Goal: Task Accomplishment & Management: Use online tool/utility

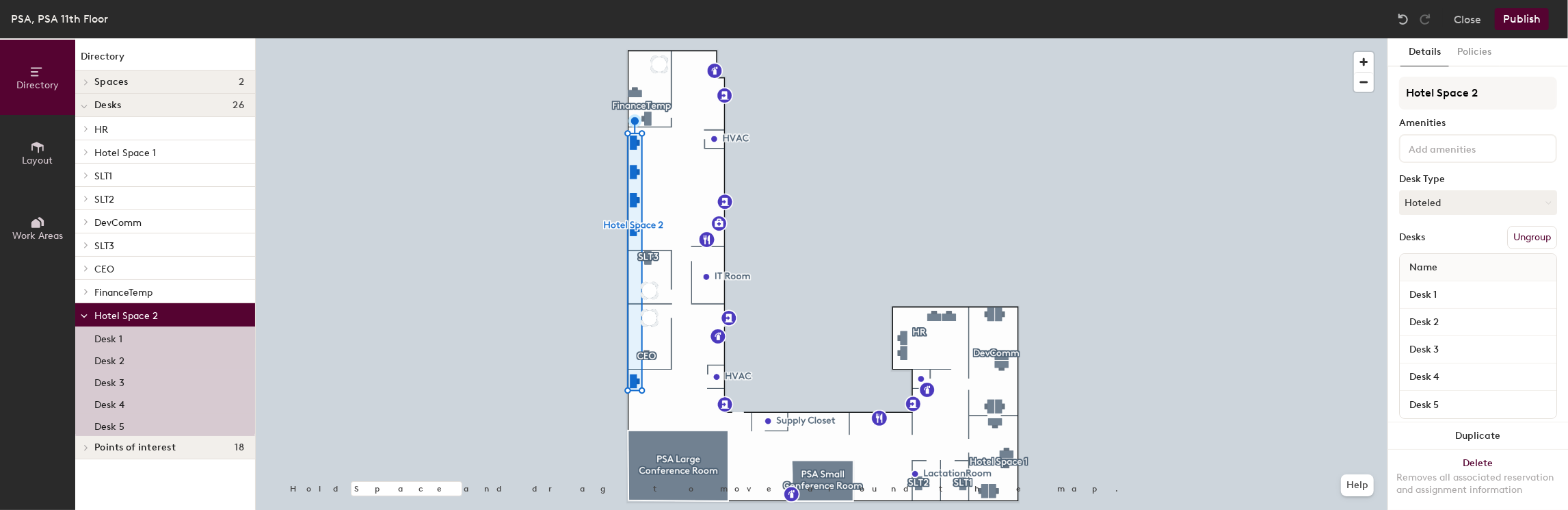
click at [118, 334] on p "Desk 1" at bounding box center [108, 337] width 28 height 15
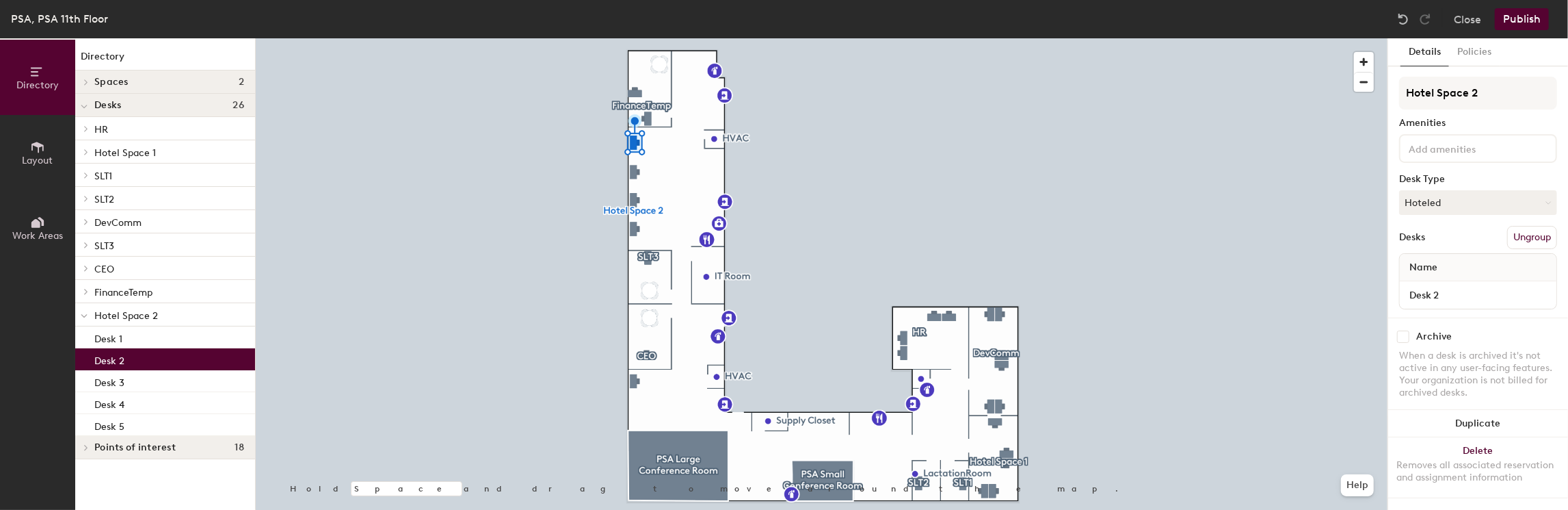
click at [115, 356] on p "Desk 2" at bounding box center [109, 359] width 30 height 15
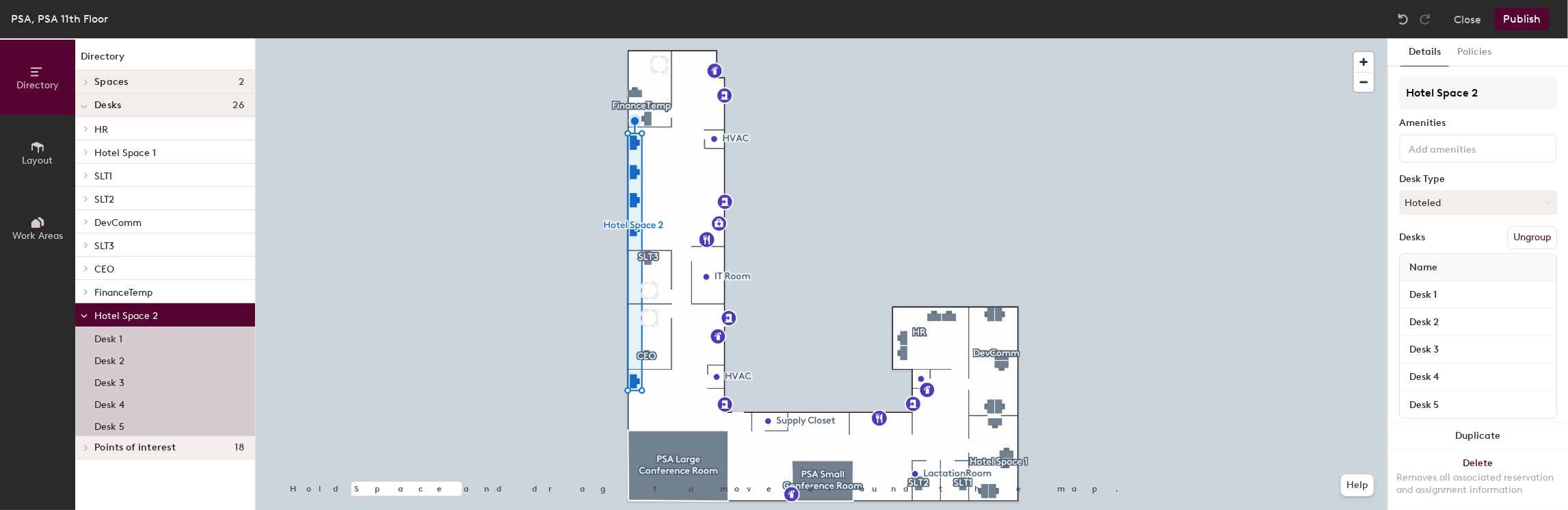
click at [131, 333] on div "Desk 1" at bounding box center [165, 337] width 180 height 22
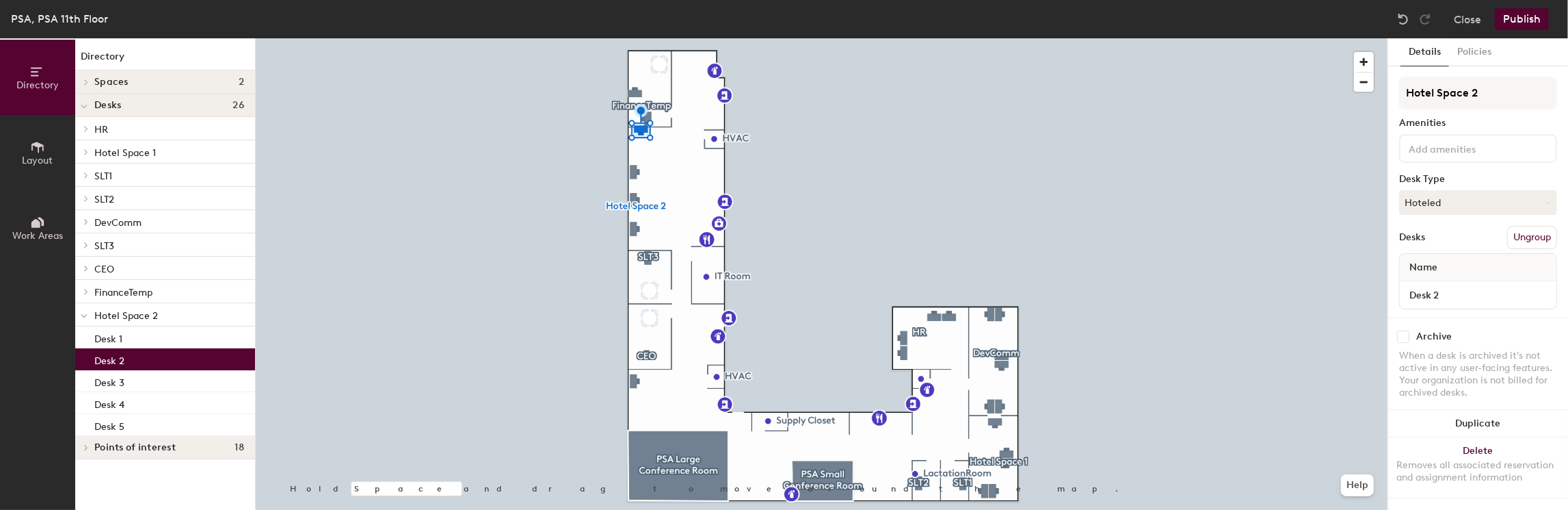
click at [117, 359] on p "Desk 2" at bounding box center [109, 359] width 30 height 15
click at [108, 353] on p "Desk 2" at bounding box center [109, 359] width 30 height 15
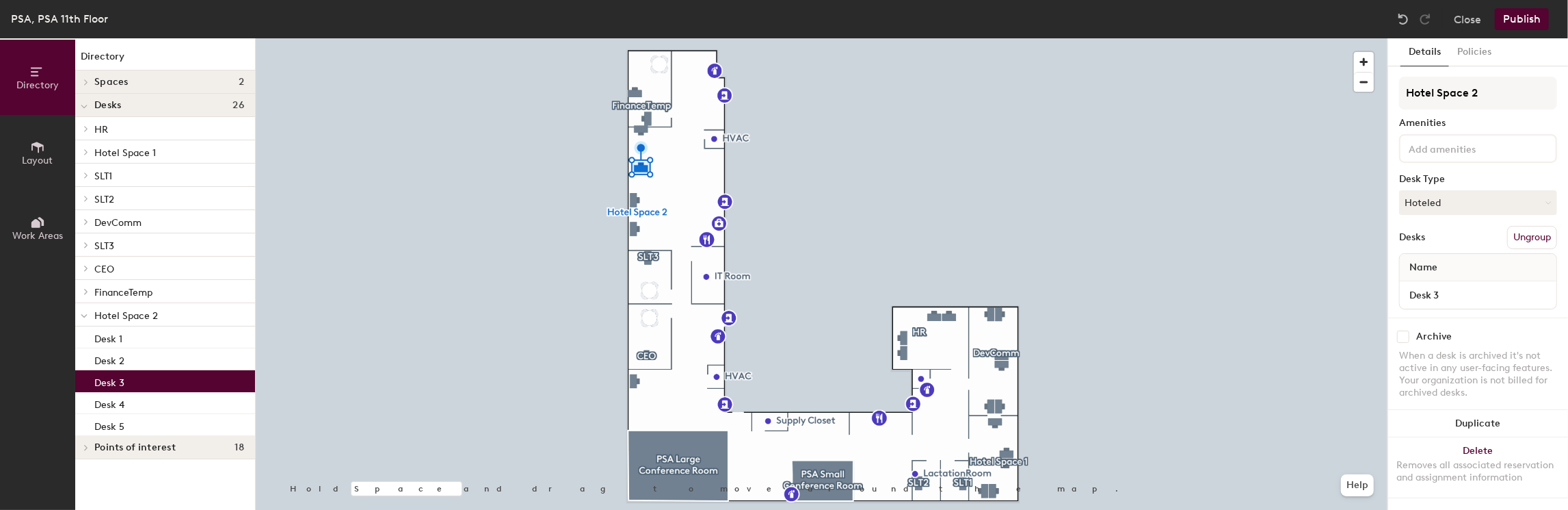
click at [112, 382] on p "Desk 3" at bounding box center [109, 380] width 30 height 15
click at [112, 407] on p "Desk 4" at bounding box center [109, 402] width 30 height 15
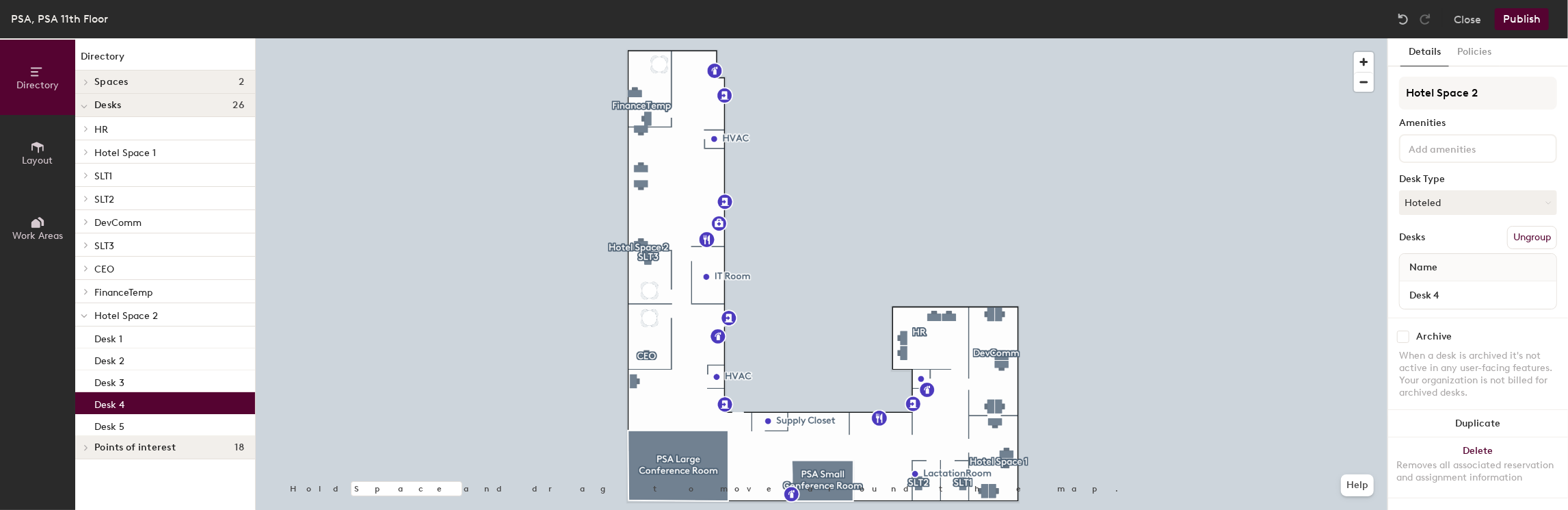
click at [119, 404] on p "Desk 4" at bounding box center [109, 402] width 30 height 15
click at [111, 377] on p "Desk 3" at bounding box center [109, 380] width 30 height 15
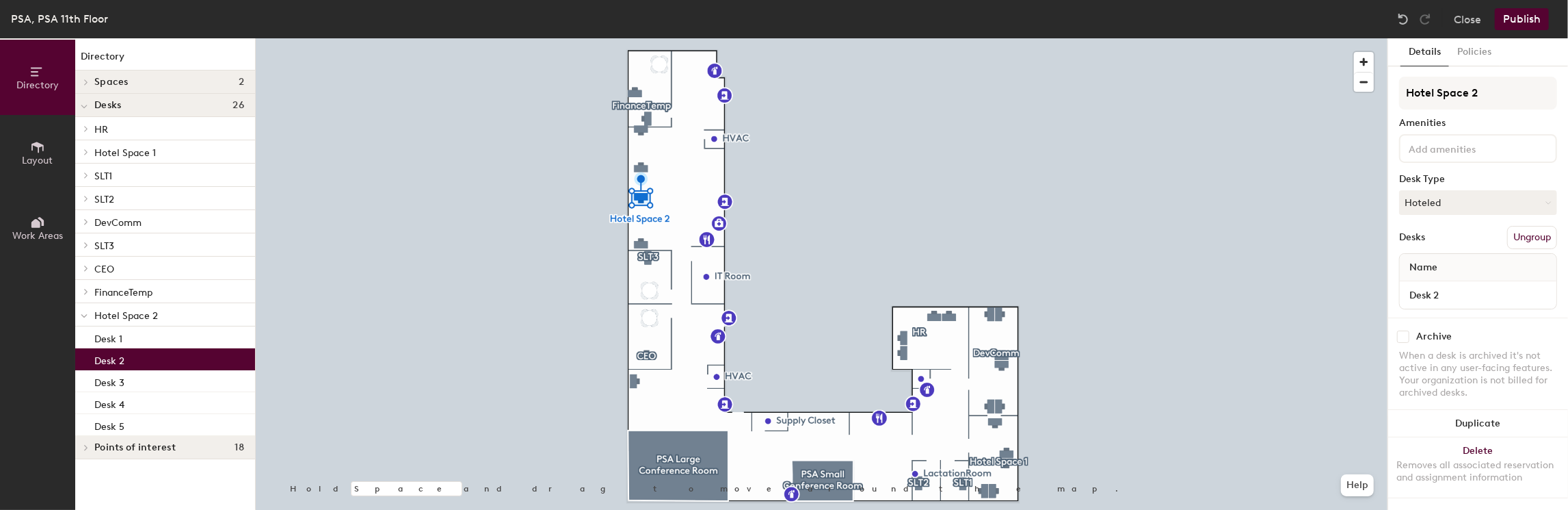
click at [98, 361] on p "Desk 2" at bounding box center [109, 359] width 30 height 15
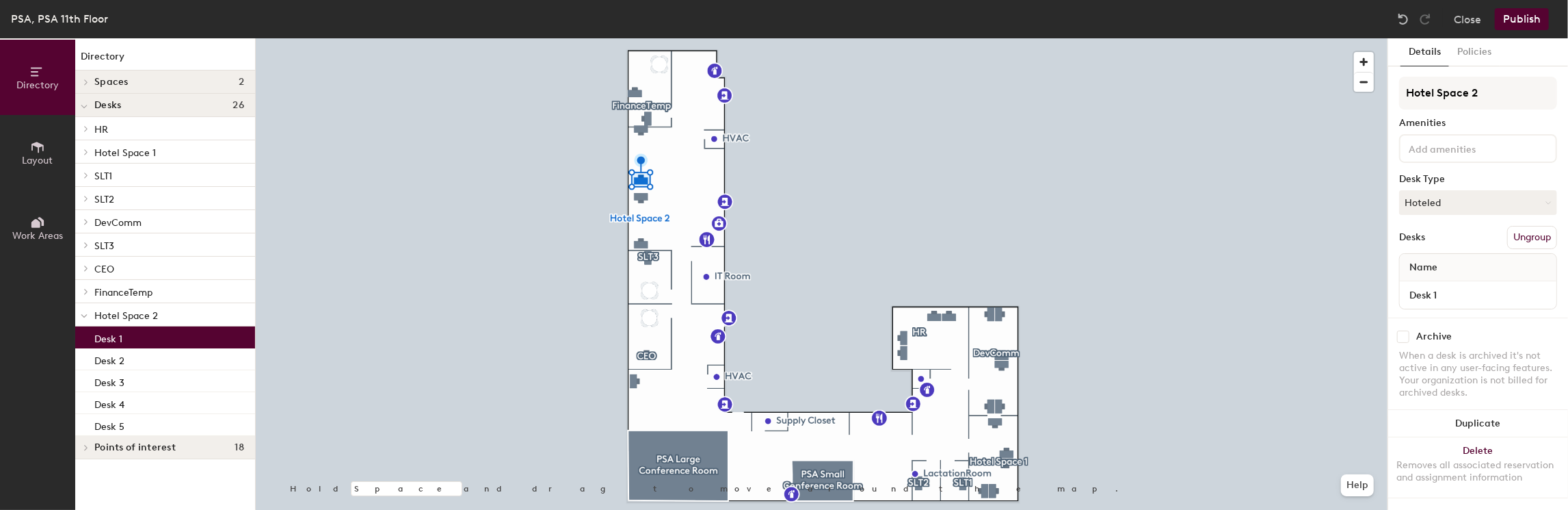
click at [126, 333] on div "Desk 1" at bounding box center [165, 337] width 180 height 22
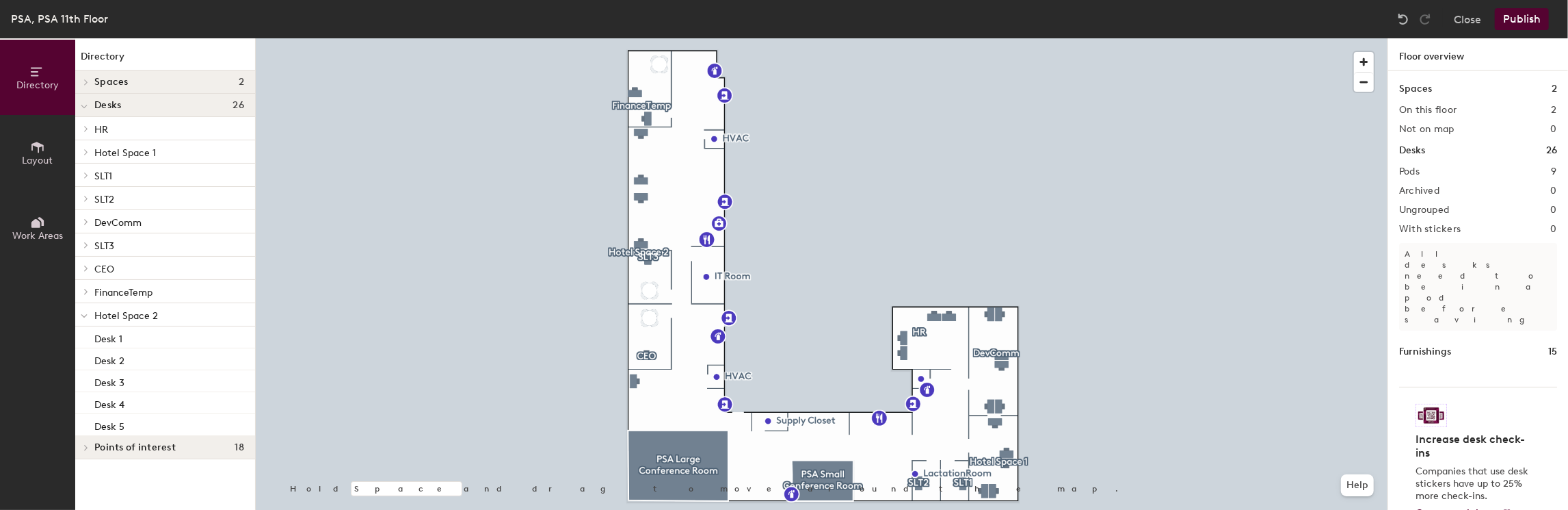
click at [1523, 14] on button "Publish" at bounding box center [1521, 19] width 54 height 22
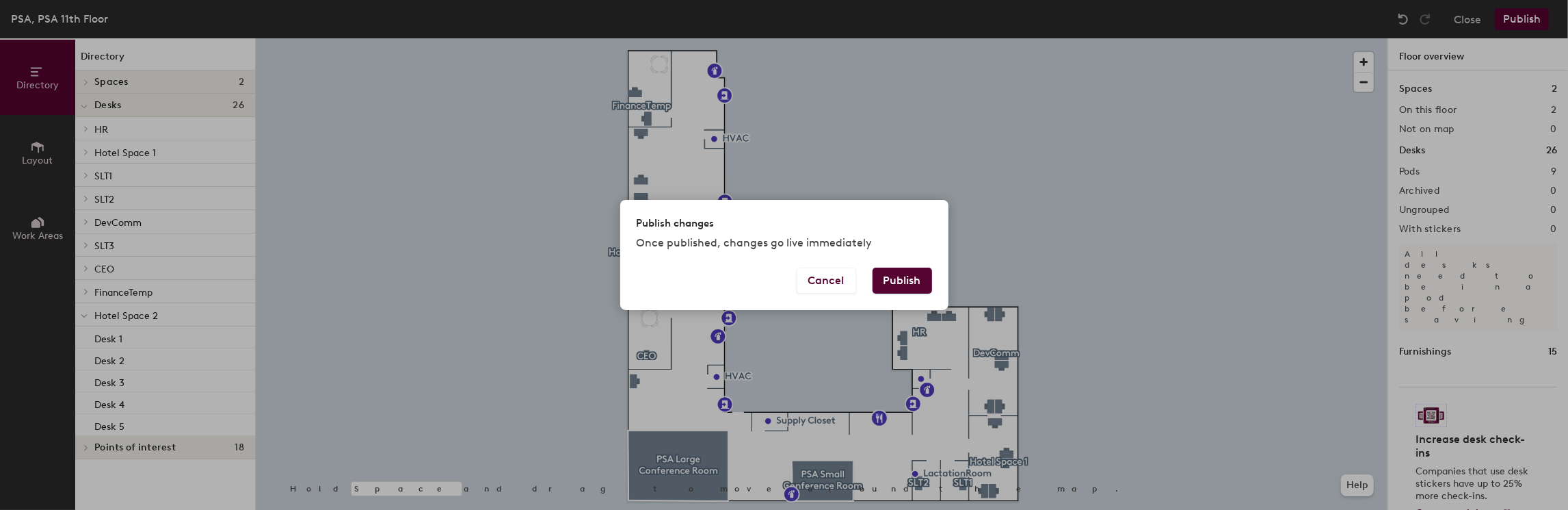
click at [913, 277] on button "Publish" at bounding box center [902, 280] width 60 height 26
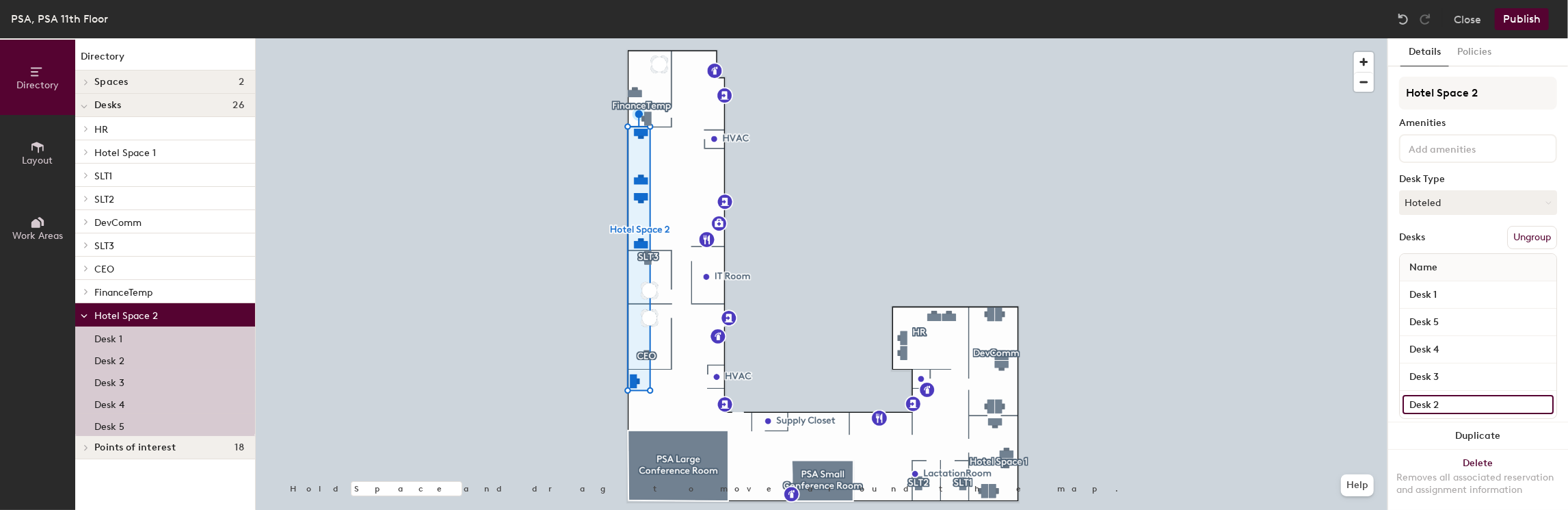
click at [1417, 404] on input "Desk 2" at bounding box center [1477, 404] width 151 height 19
click at [1482, 52] on button "Policies" at bounding box center [1474, 52] width 51 height 28
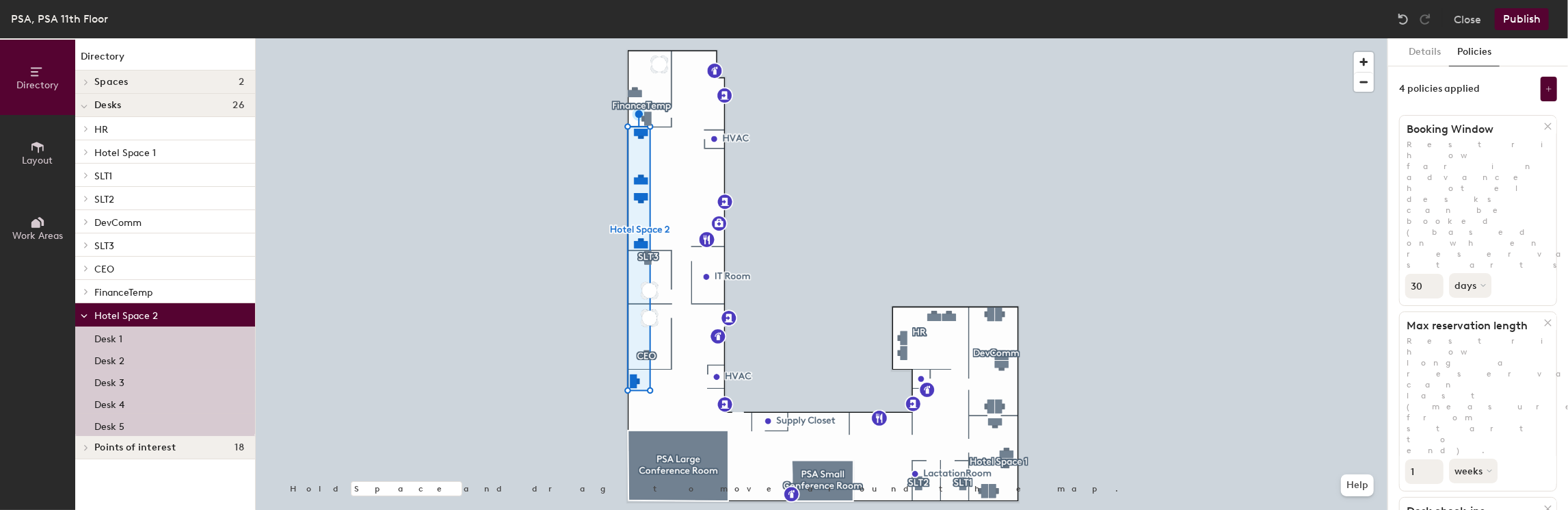
click at [24, 140] on button "Layout" at bounding box center [38, 153] width 75 height 75
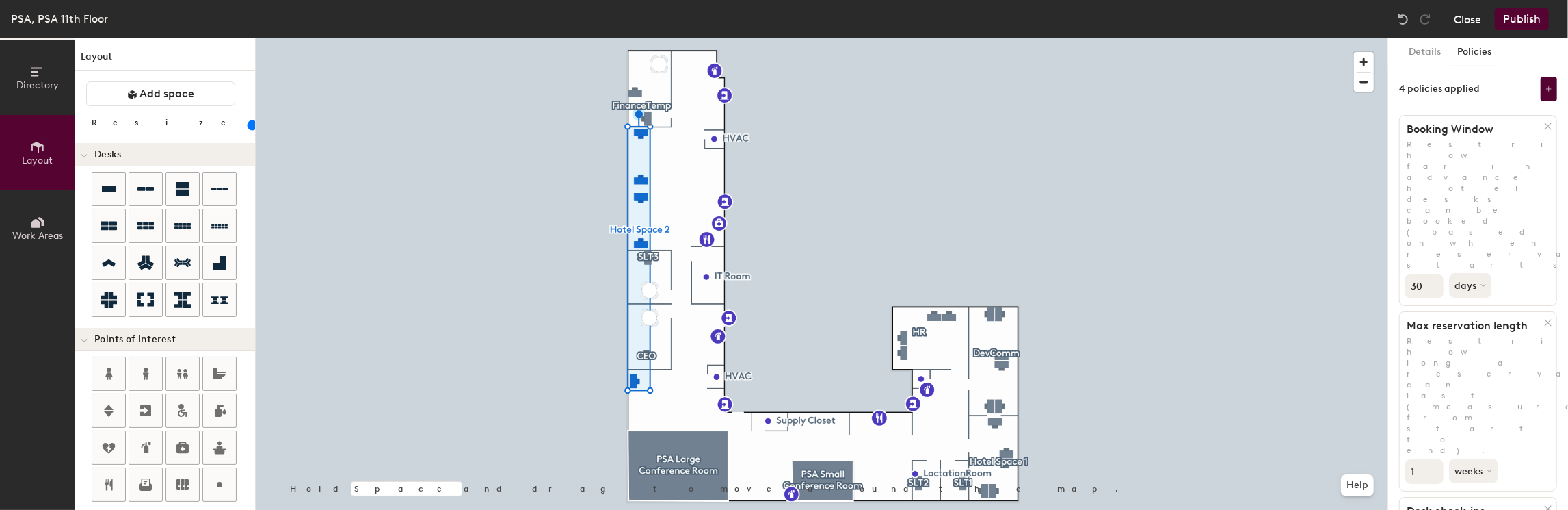
click at [1463, 27] on button "Close" at bounding box center [1467, 19] width 27 height 22
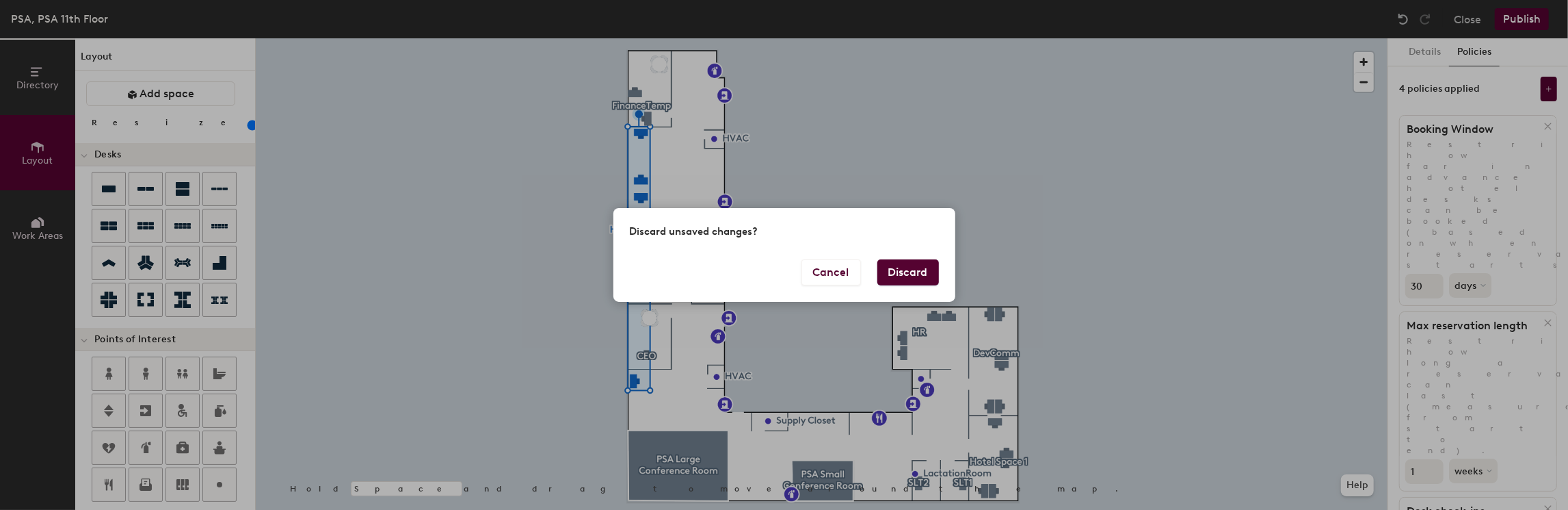
click at [888, 272] on button "Discard" at bounding box center [907, 272] width 61 height 26
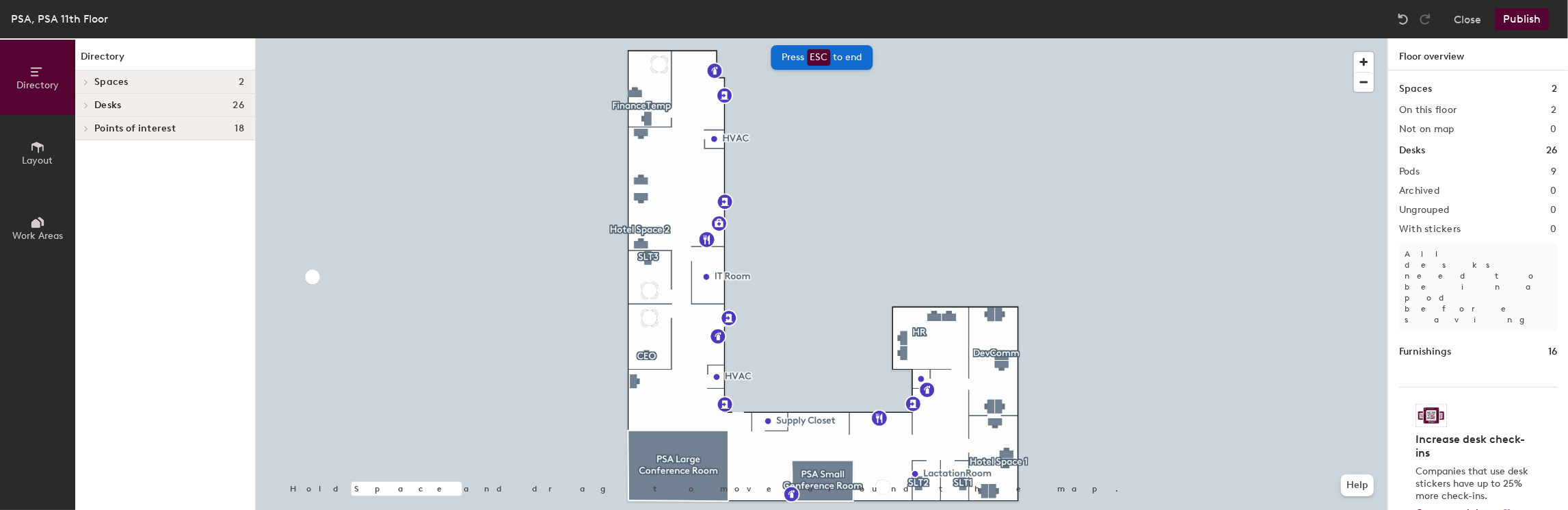
click at [30, 153] on icon at bounding box center [38, 147] width 15 height 15
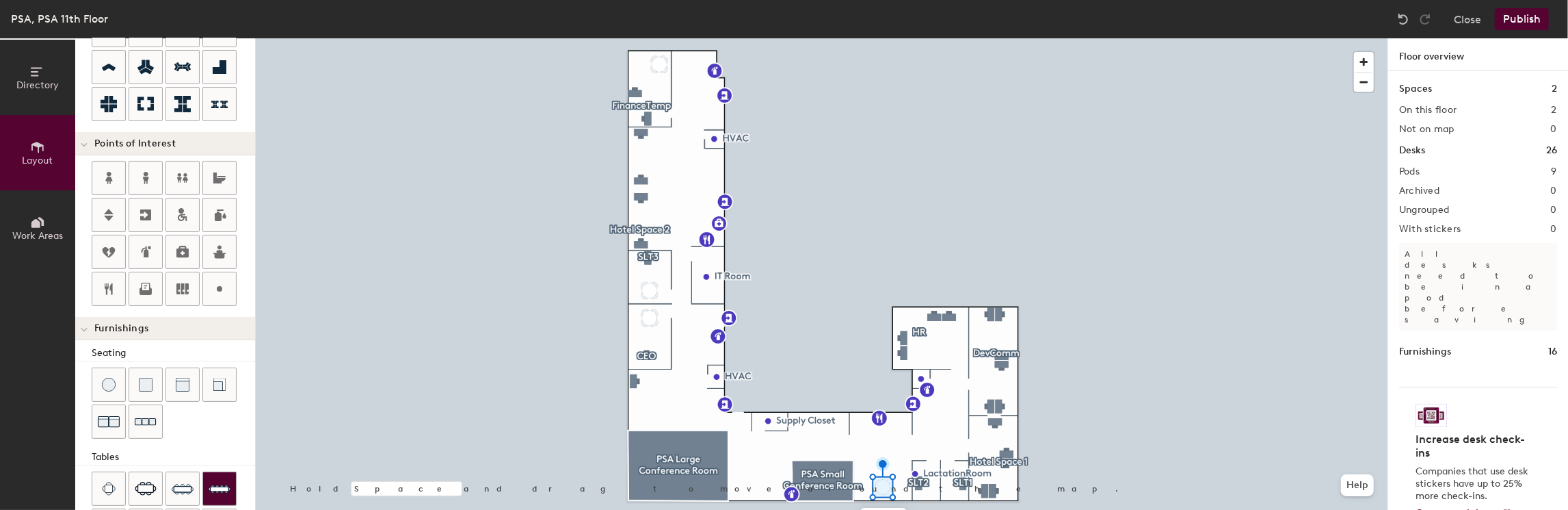
scroll to position [274, 0]
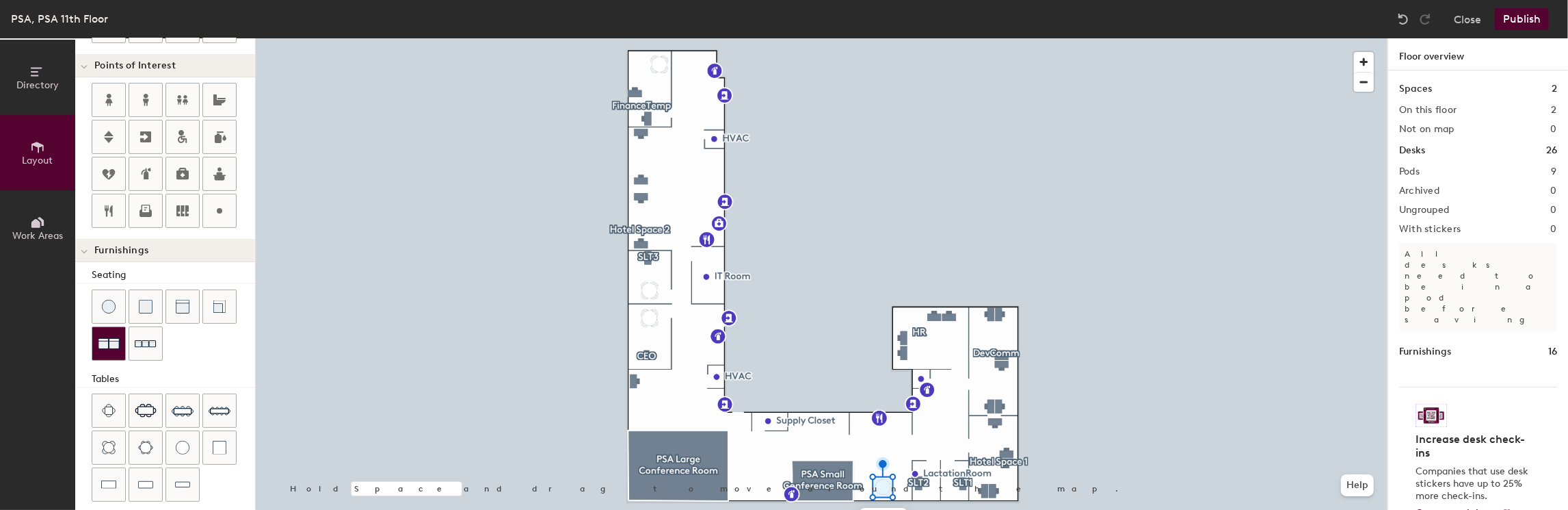
click at [113, 338] on img at bounding box center [109, 344] width 22 height 22
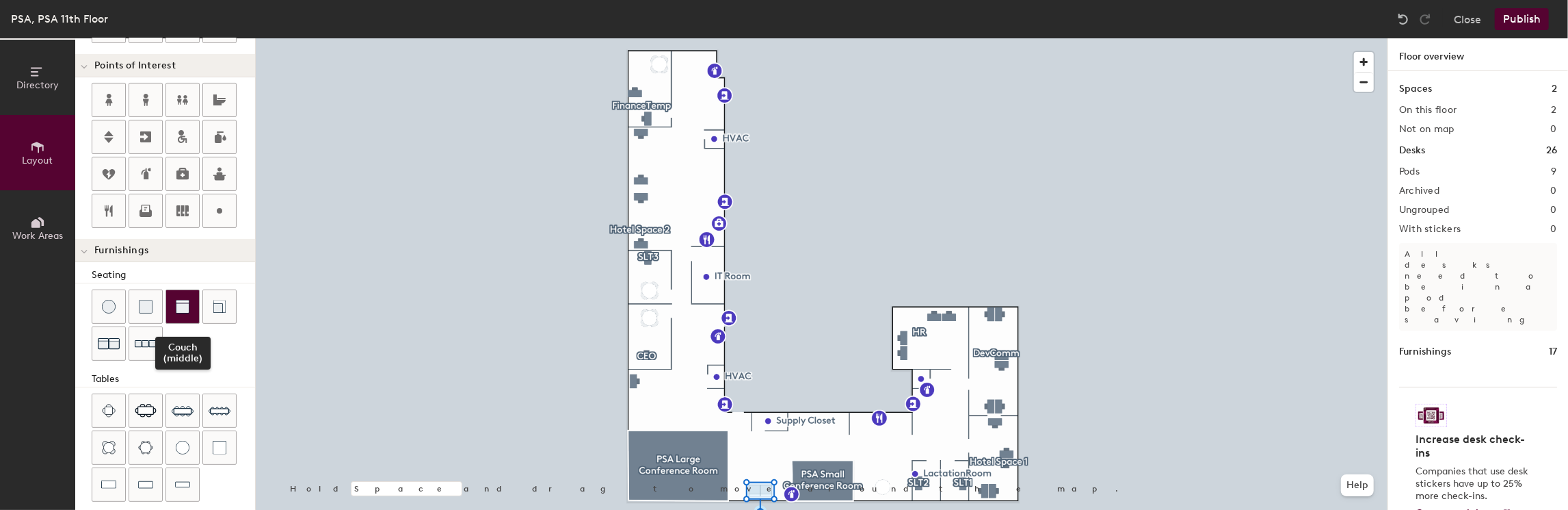
click at [184, 314] on div at bounding box center [182, 306] width 32 height 32
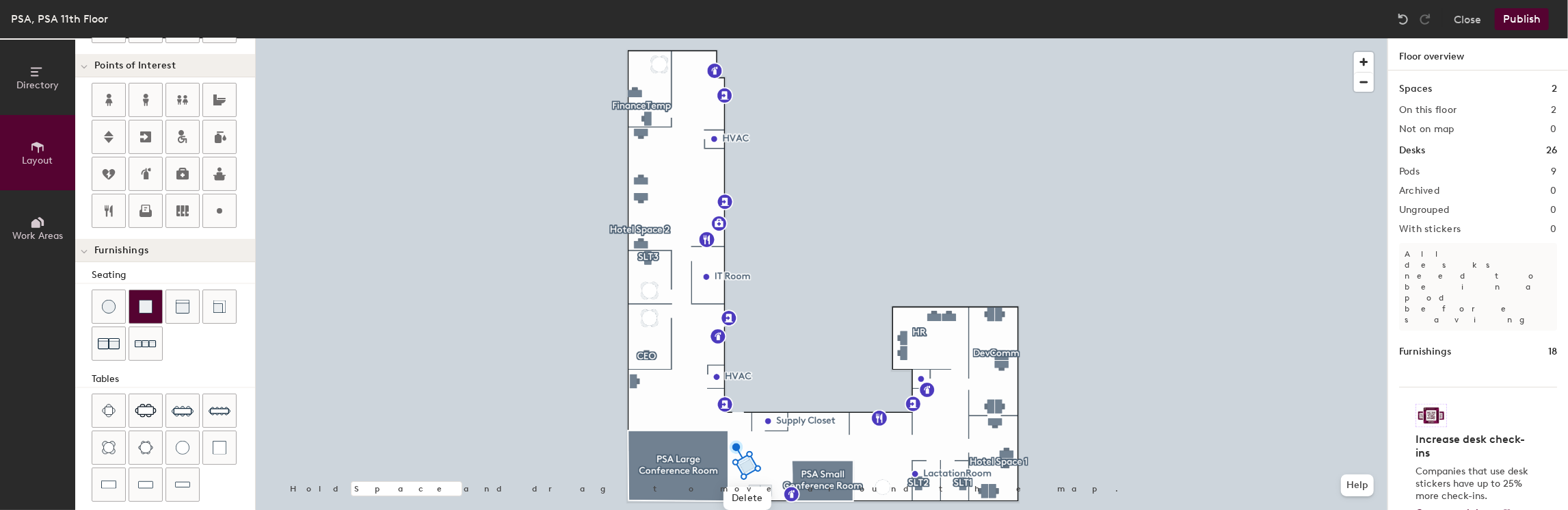
click at [148, 300] on img at bounding box center [145, 306] width 14 height 14
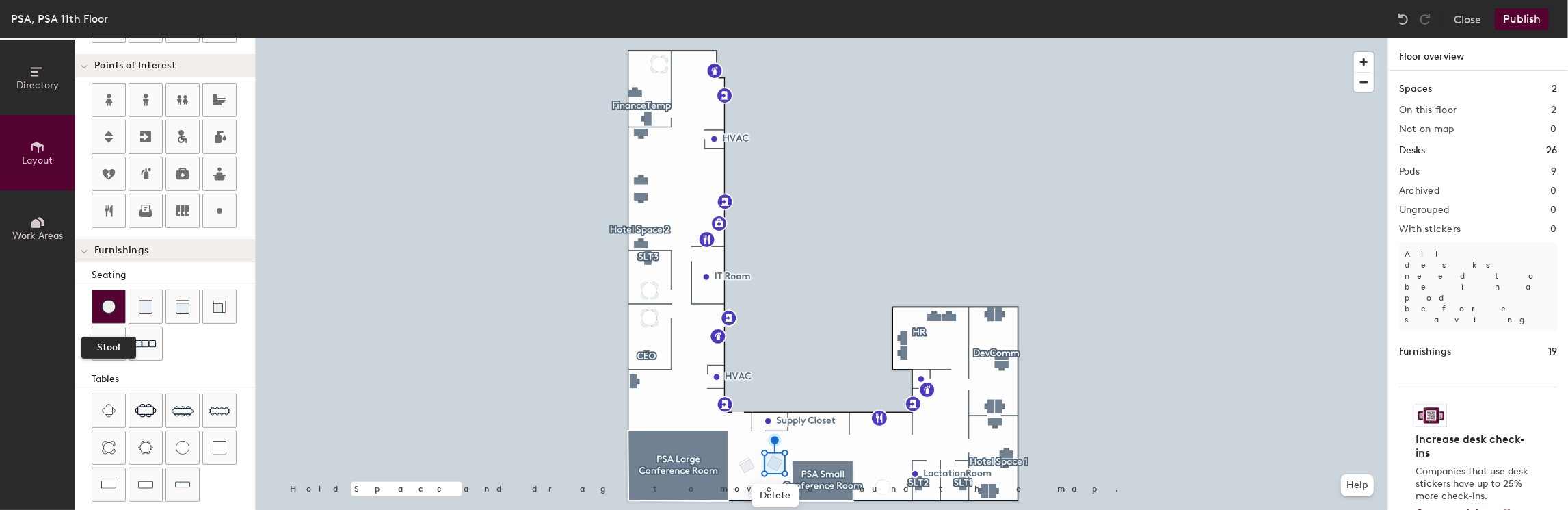
click at [108, 303] on img at bounding box center [108, 306] width 14 height 14
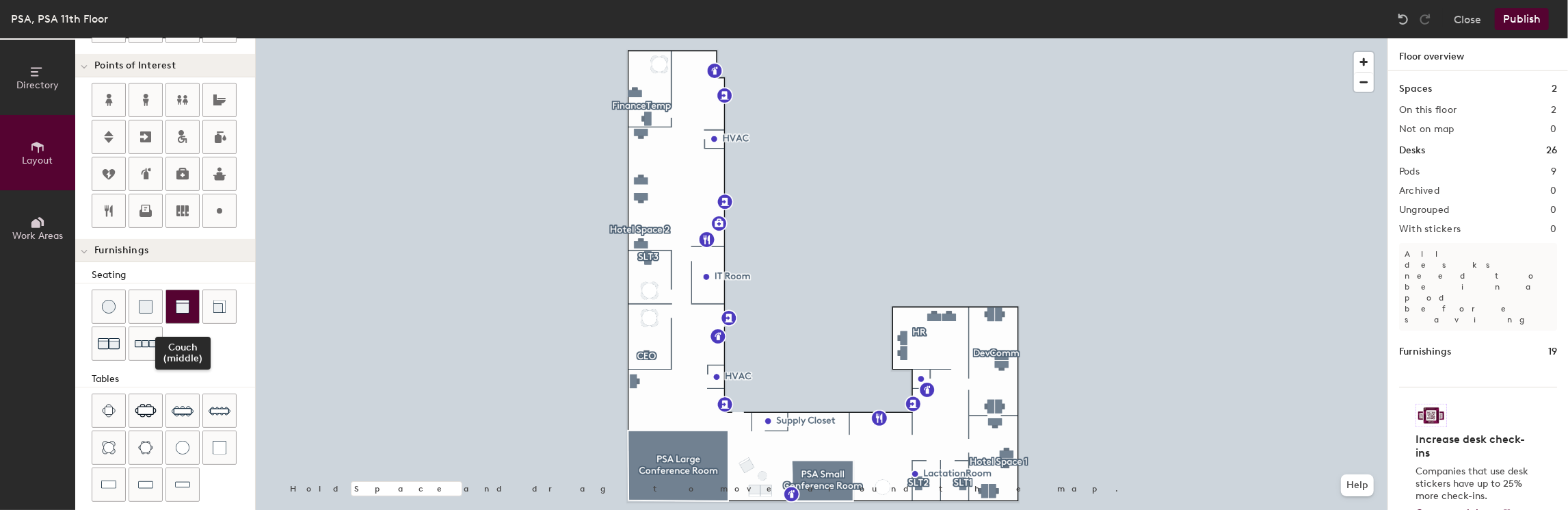
click at [179, 304] on img at bounding box center [182, 306] width 14 height 14
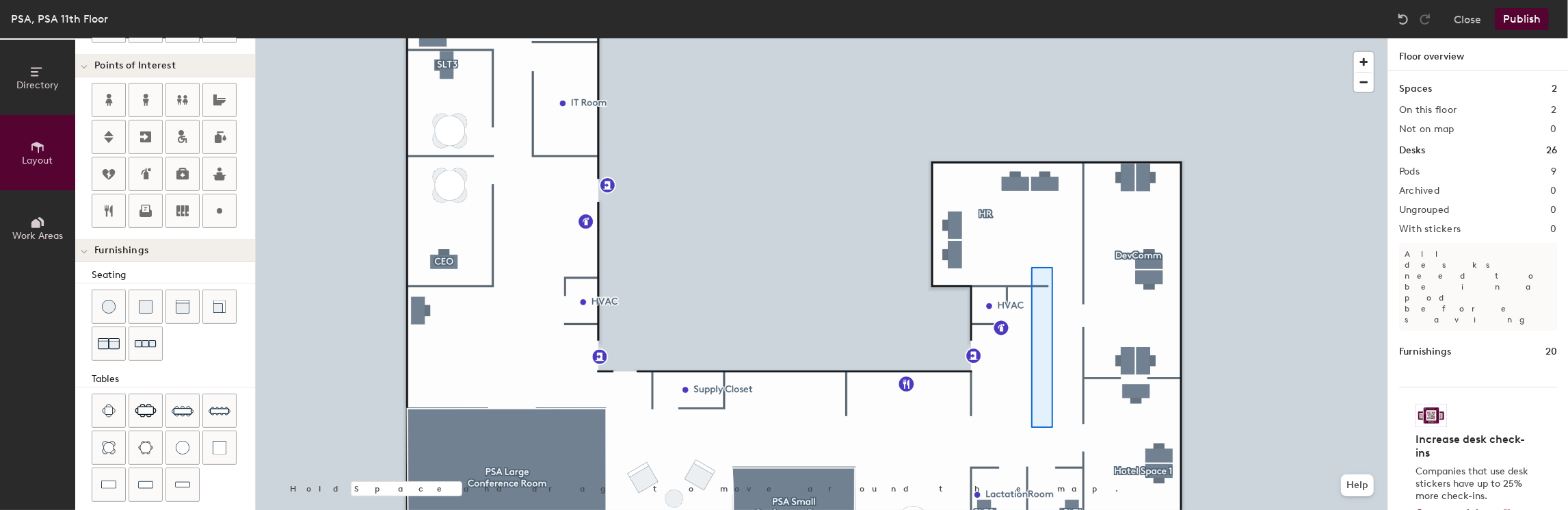
click at [1031, 38] on div at bounding box center [822, 38] width 1131 height 0
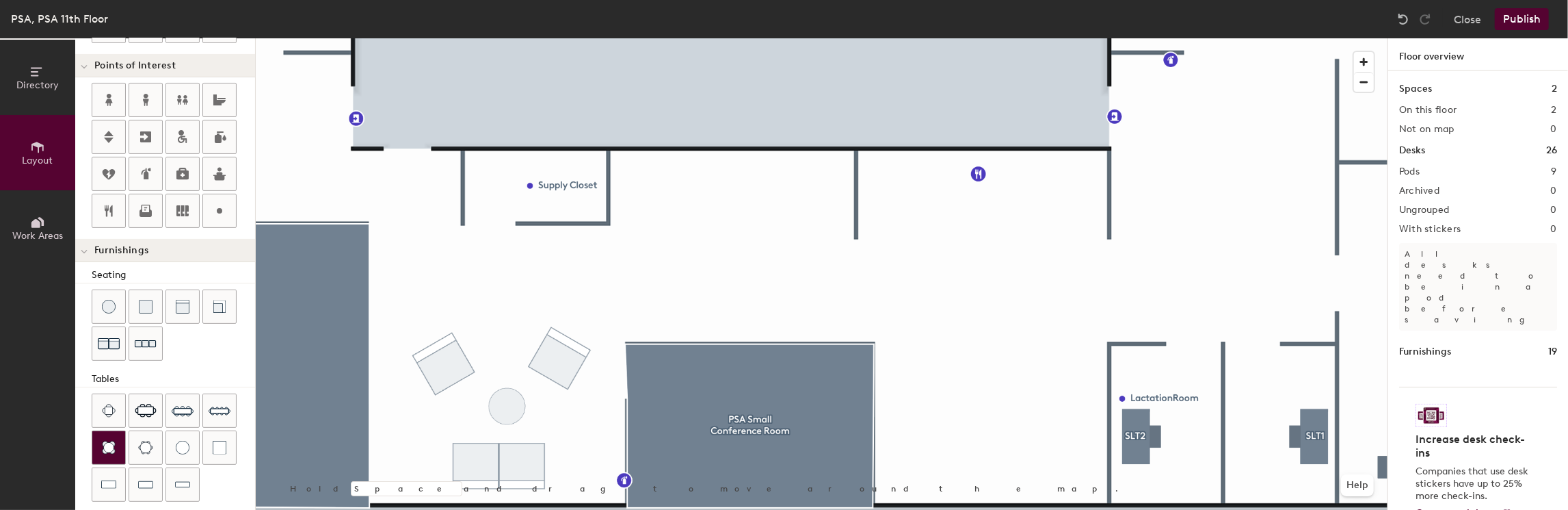
click at [102, 441] on img at bounding box center [108, 447] width 14 height 14
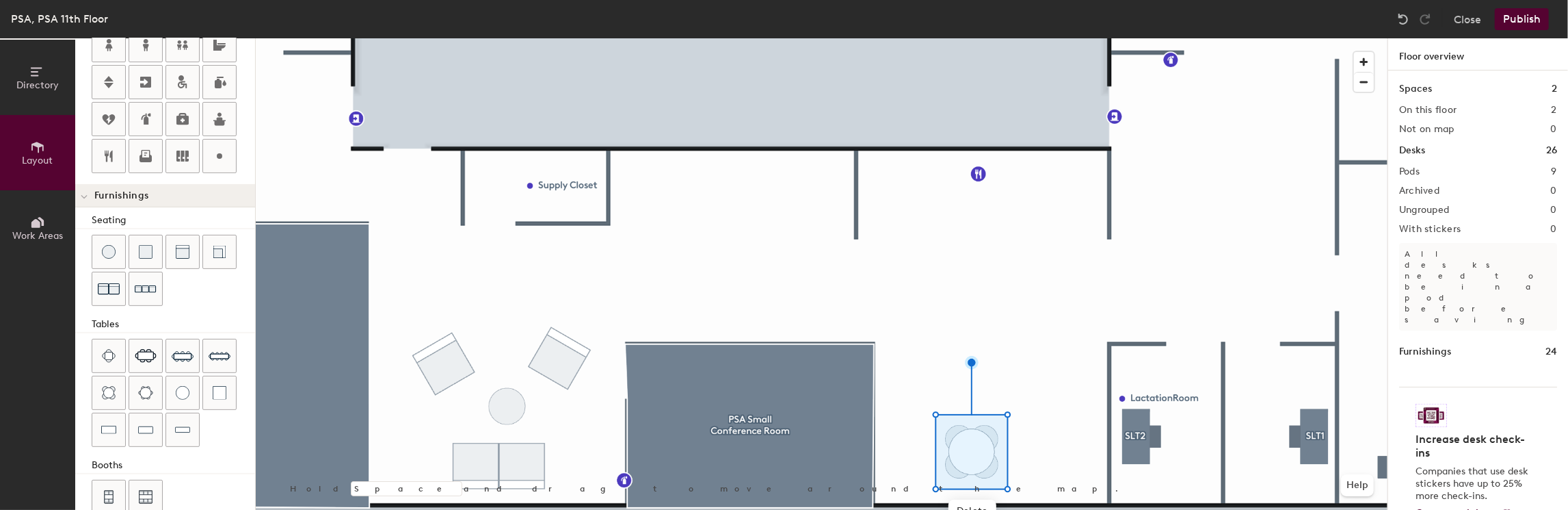
scroll to position [348, 0]
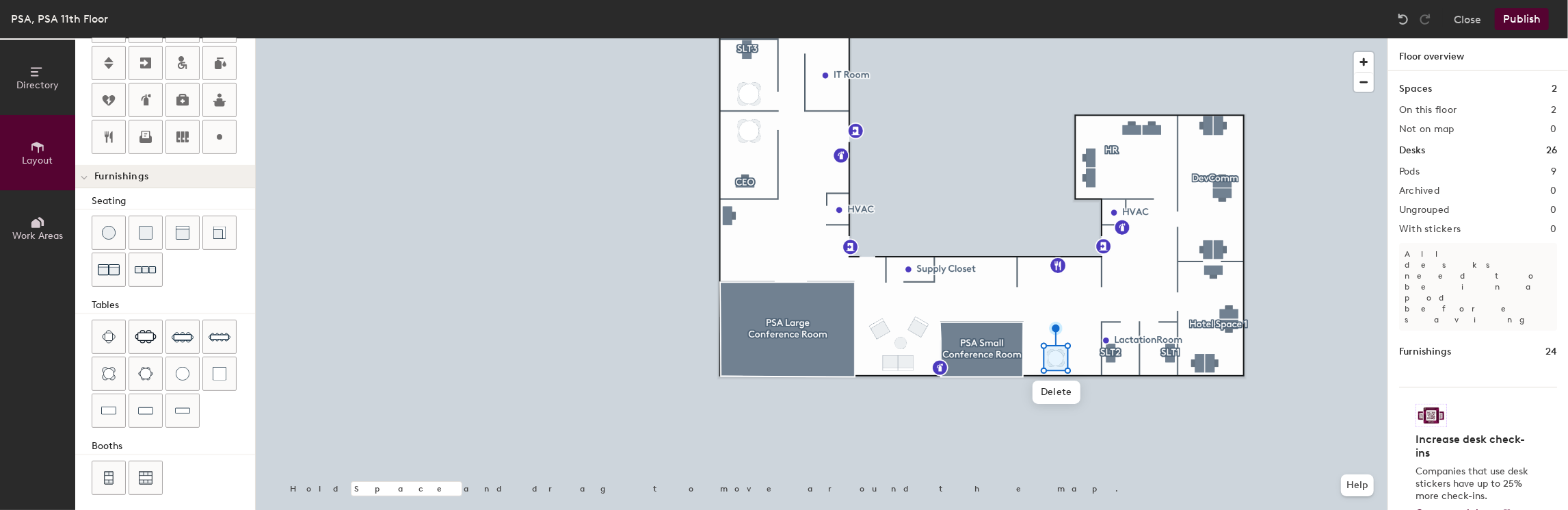
click at [1522, 16] on button "Publish" at bounding box center [1521, 19] width 54 height 22
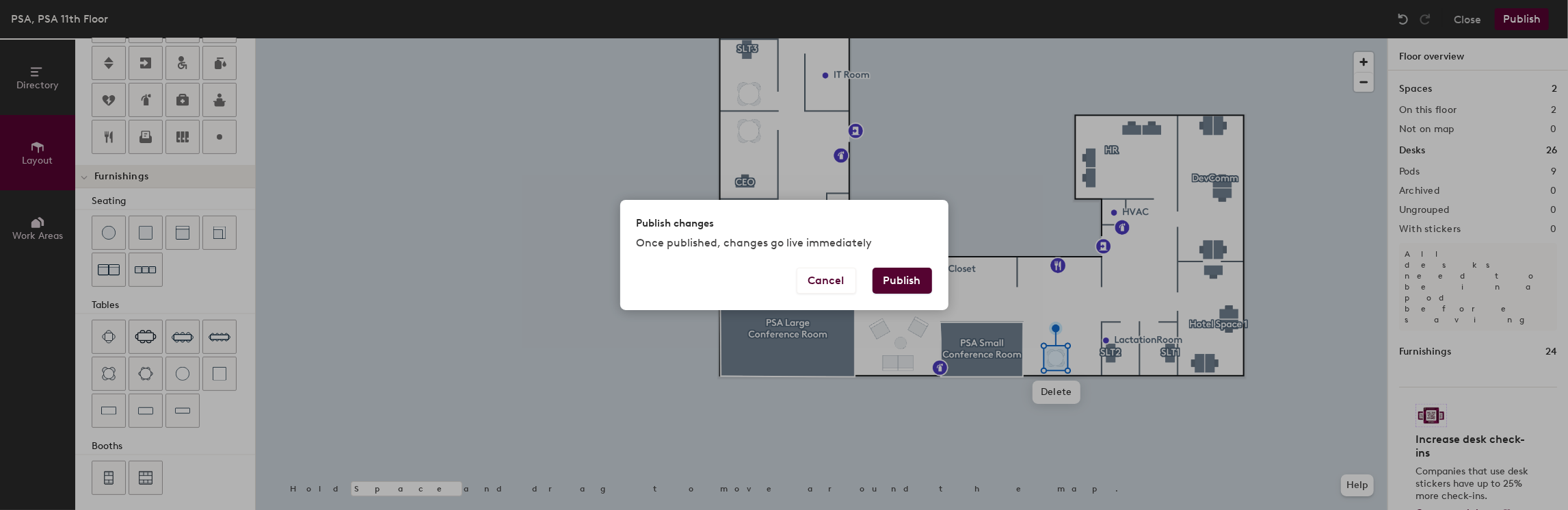
click at [903, 285] on button "Publish" at bounding box center [902, 280] width 60 height 26
type input "20"
